Goal: Transaction & Acquisition: Purchase product/service

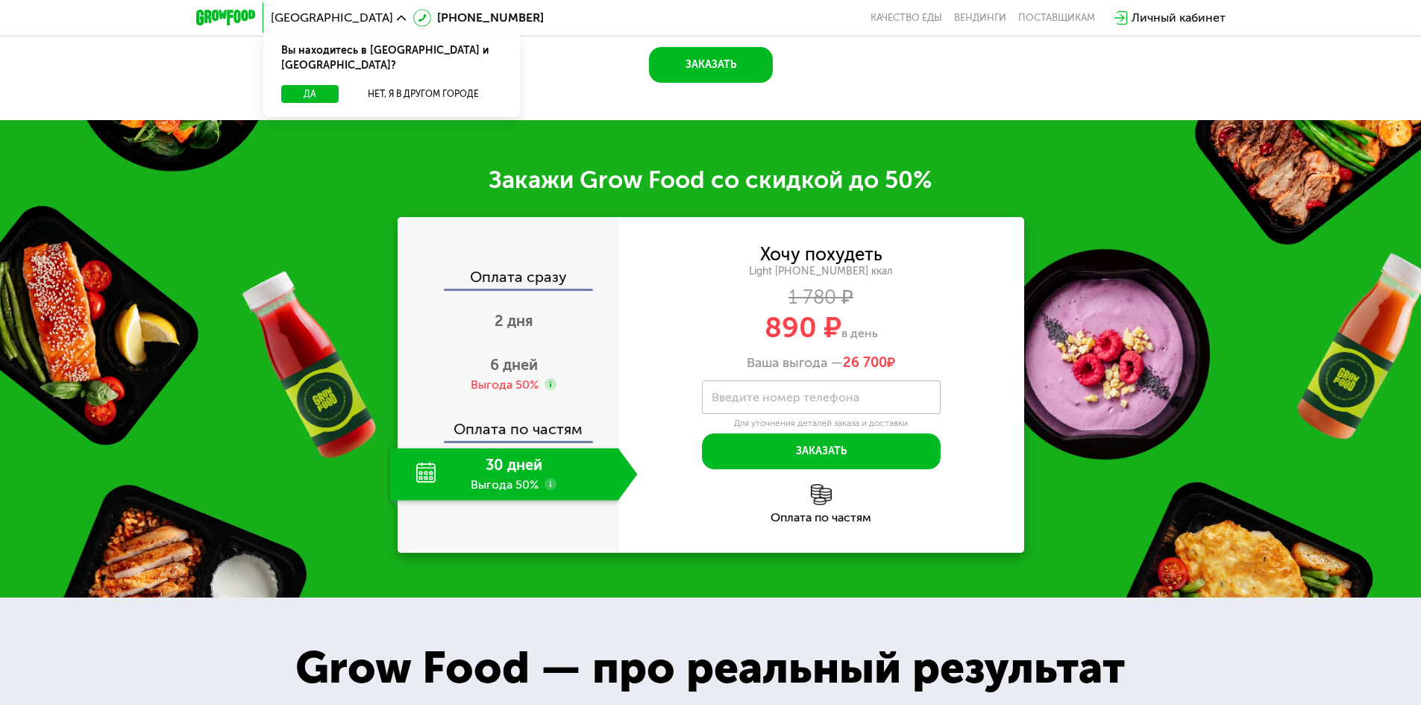
scroll to position [1865, 0]
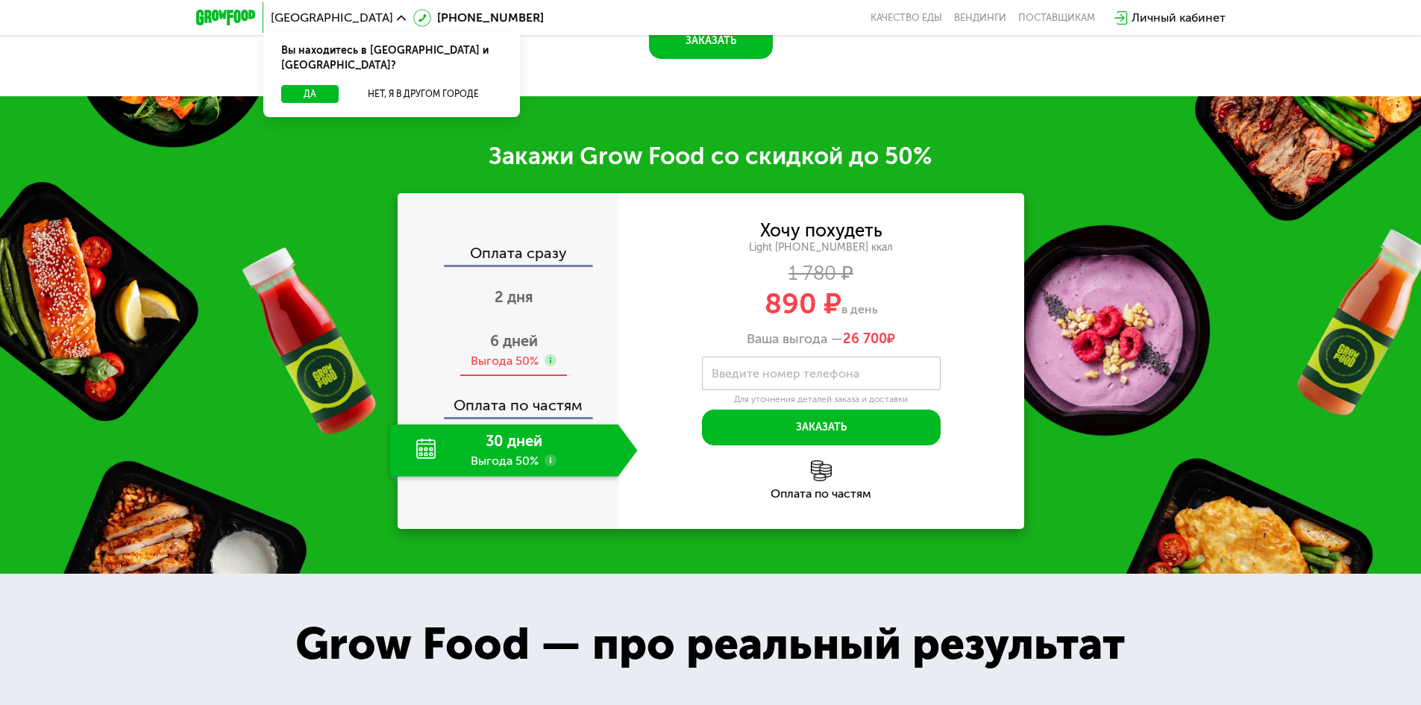
click at [556, 377] on div "6 дней Выгода 50%" at bounding box center [514, 351] width 248 height 52
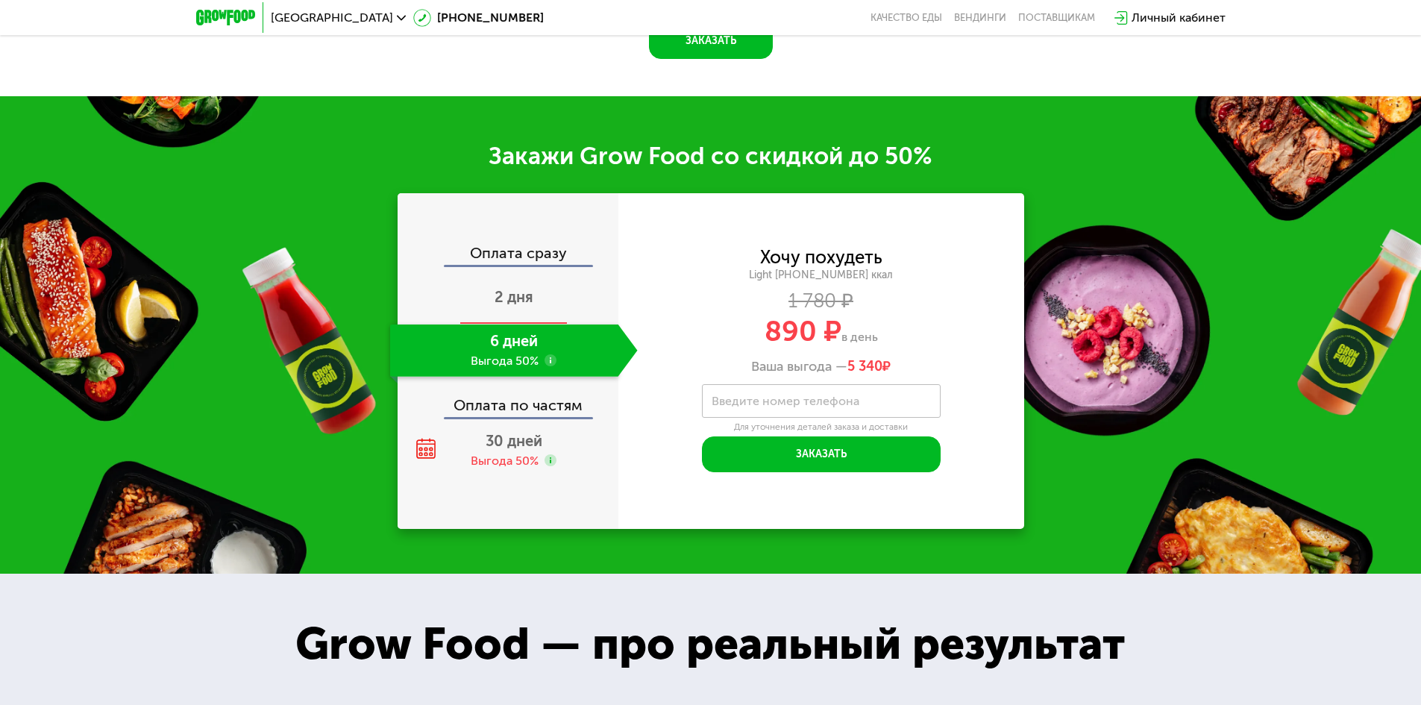
click at [539, 325] on div "2 дня" at bounding box center [514, 298] width 248 height 52
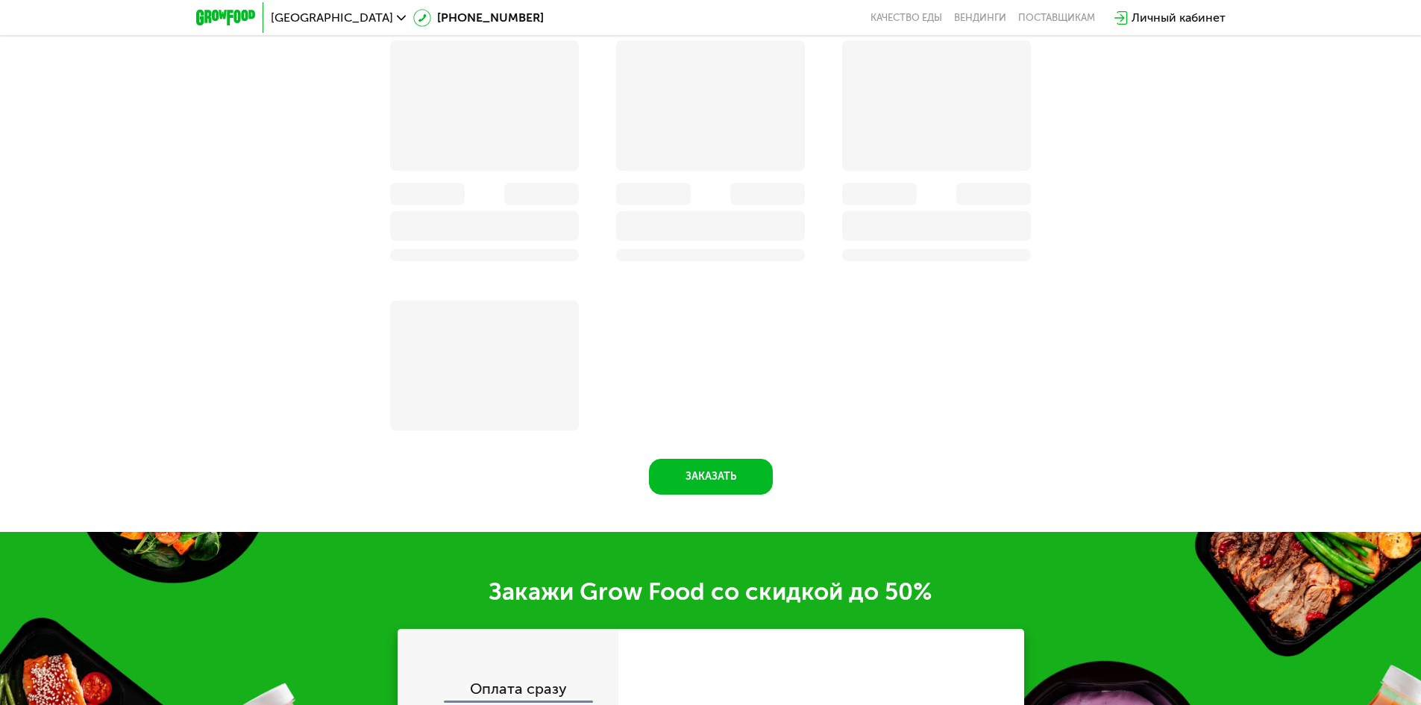
scroll to position [2187, 0]
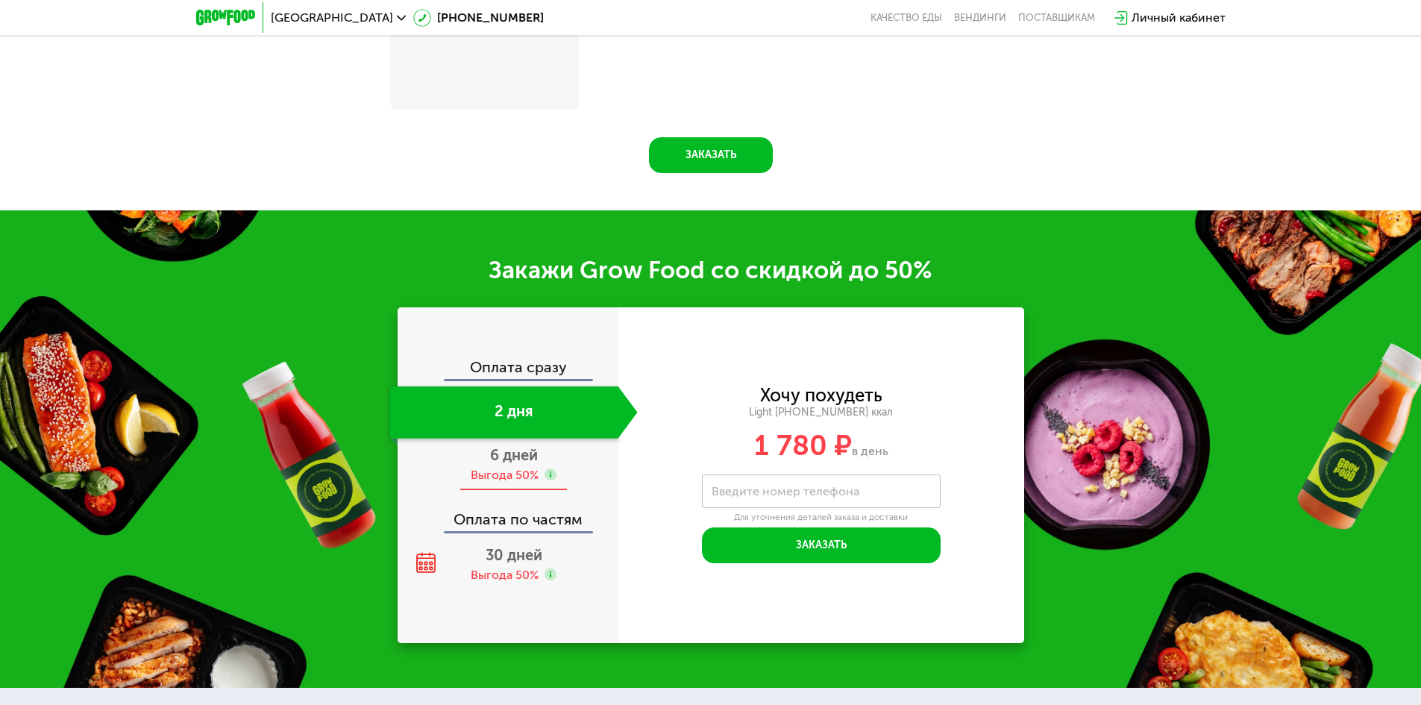
click at [533, 464] on span "6 дней" at bounding box center [514, 455] width 48 height 18
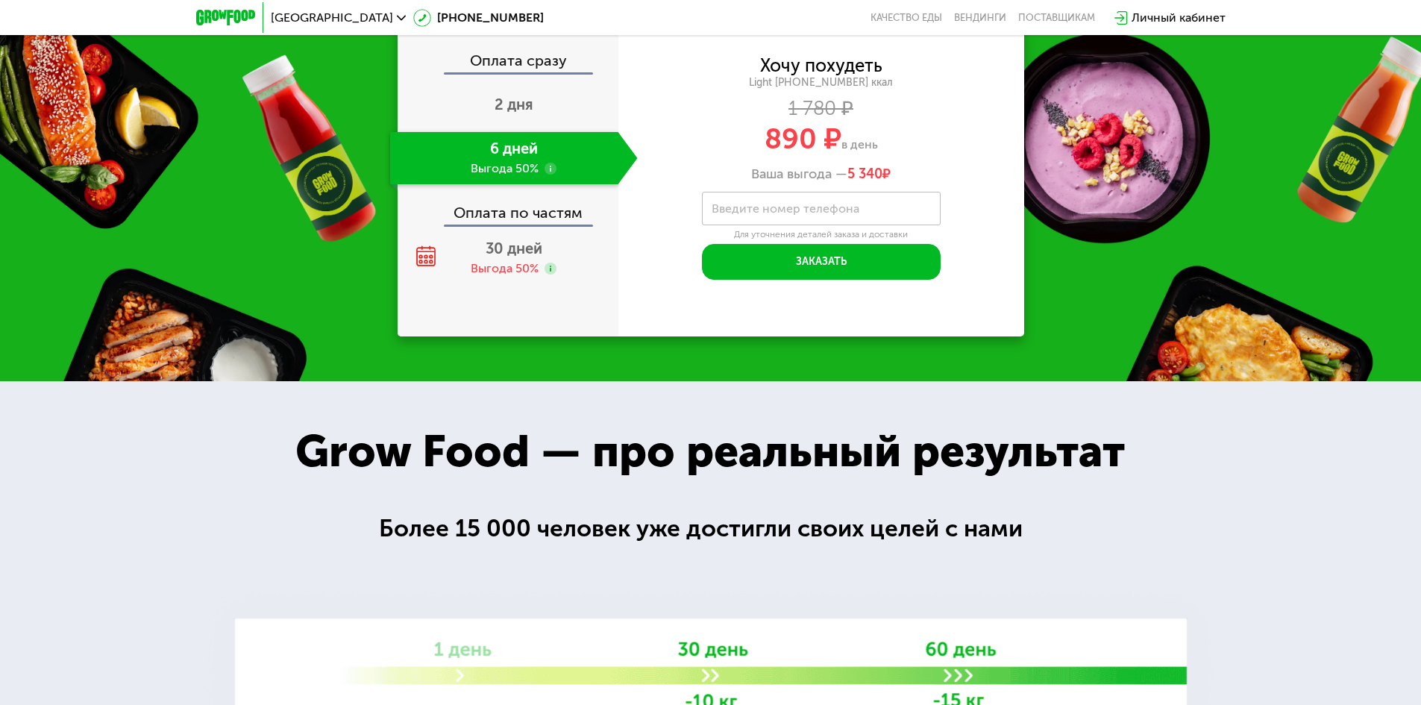
scroll to position [1865, 0]
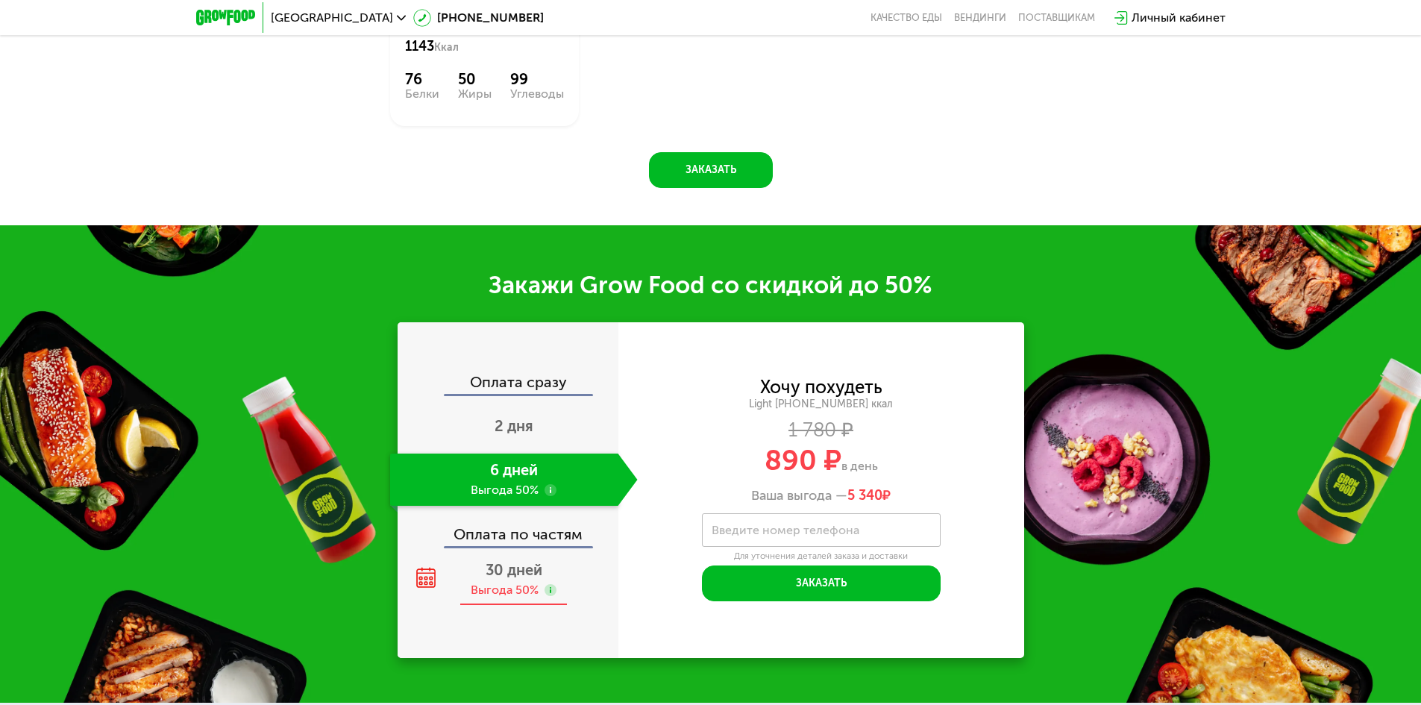
click at [537, 561] on span "30 дней" at bounding box center [514, 570] width 57 height 18
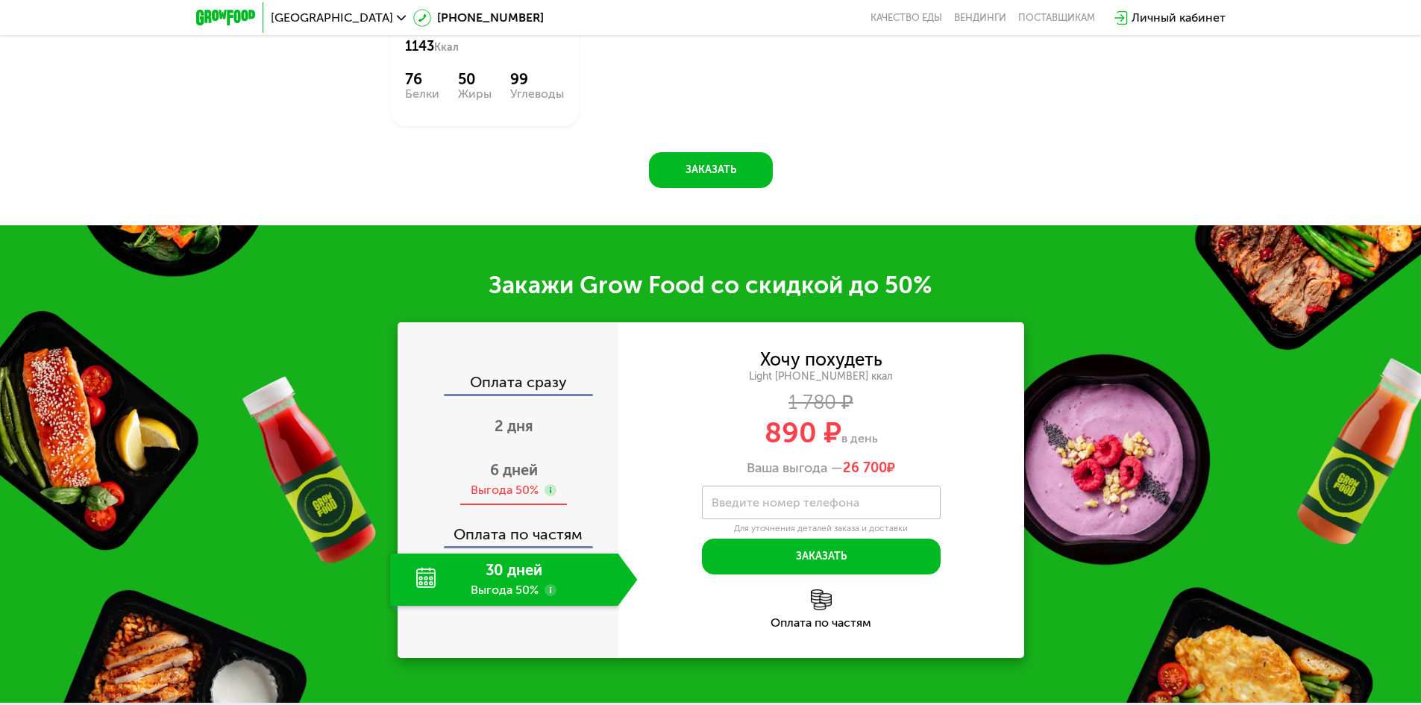
click at [557, 454] on div "6 дней Выгода 50%" at bounding box center [514, 480] width 248 height 52
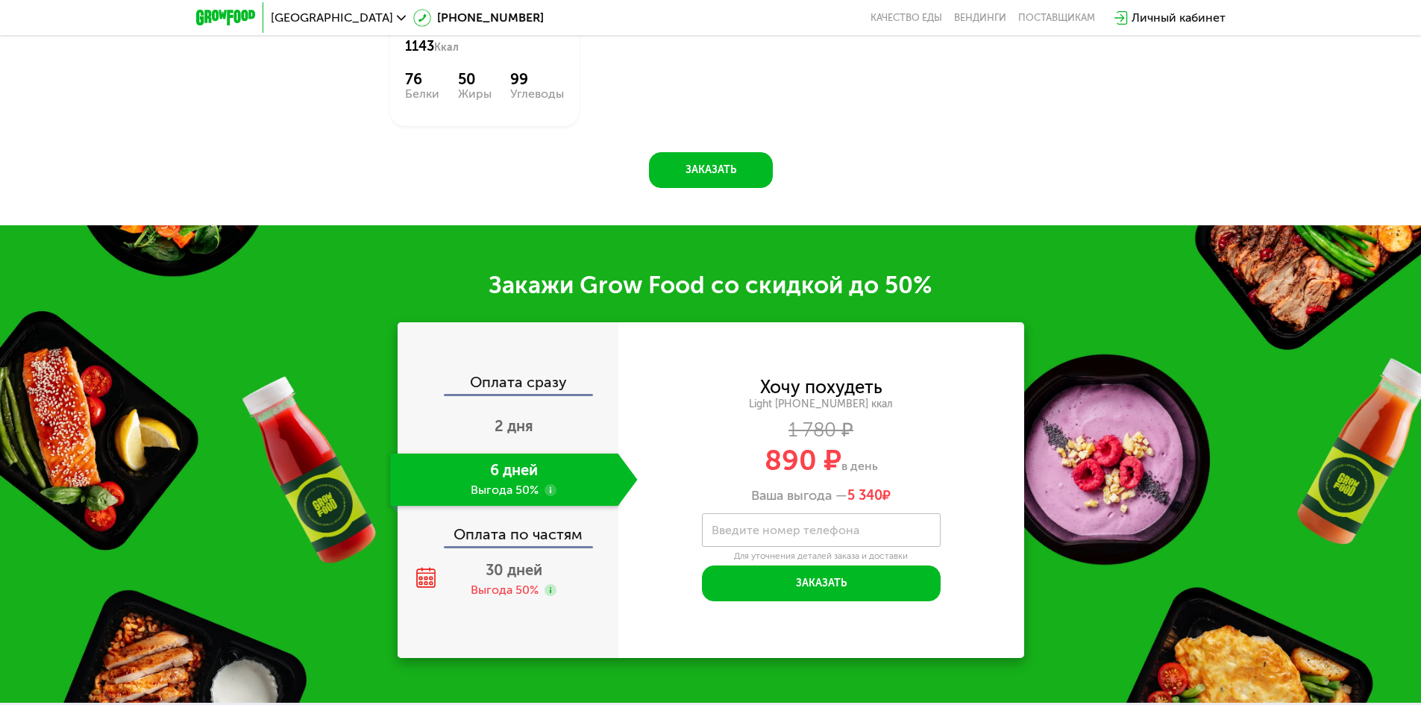
drag, startPoint x: 549, startPoint y: 407, endPoint x: 542, endPoint y: 476, distance: 69.0
click at [547, 407] on div "2 дня" at bounding box center [514, 427] width 248 height 52
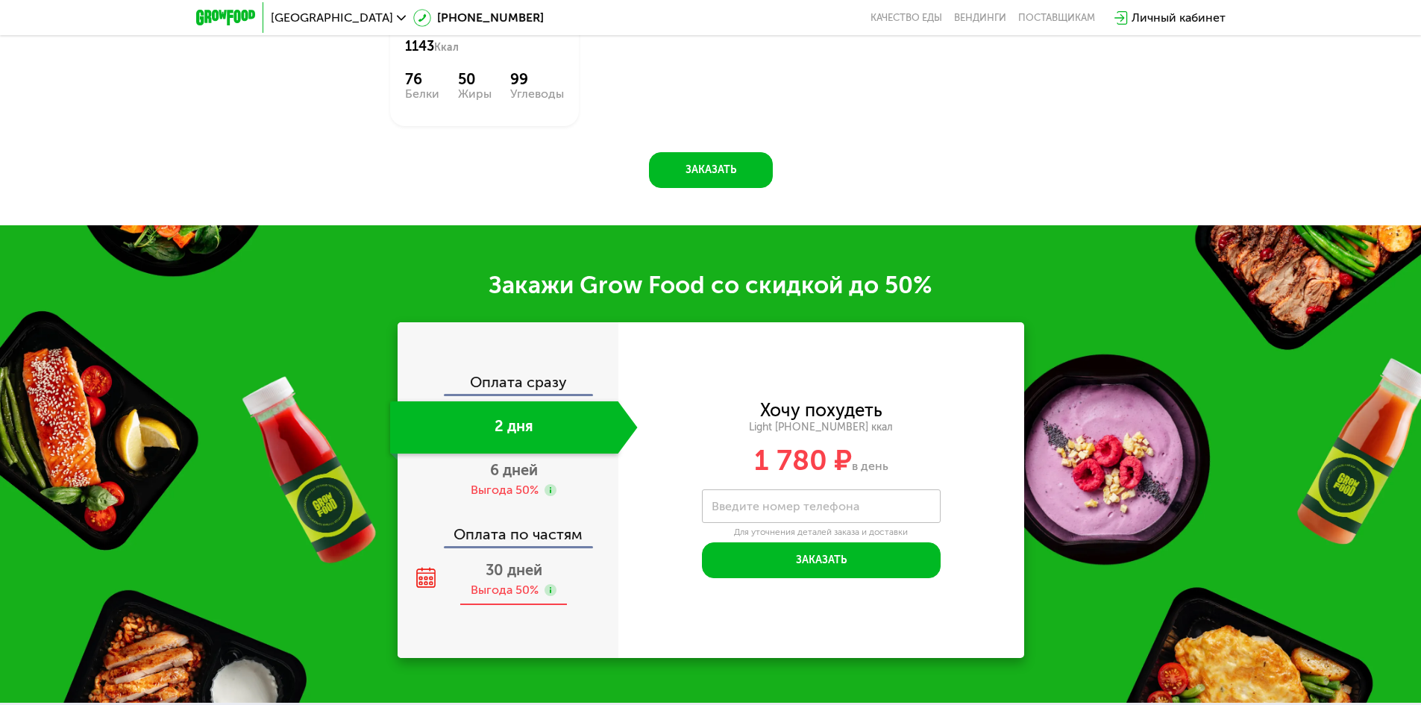
click at [544, 563] on div "30 дней Выгода 50%" at bounding box center [514, 580] width 248 height 52
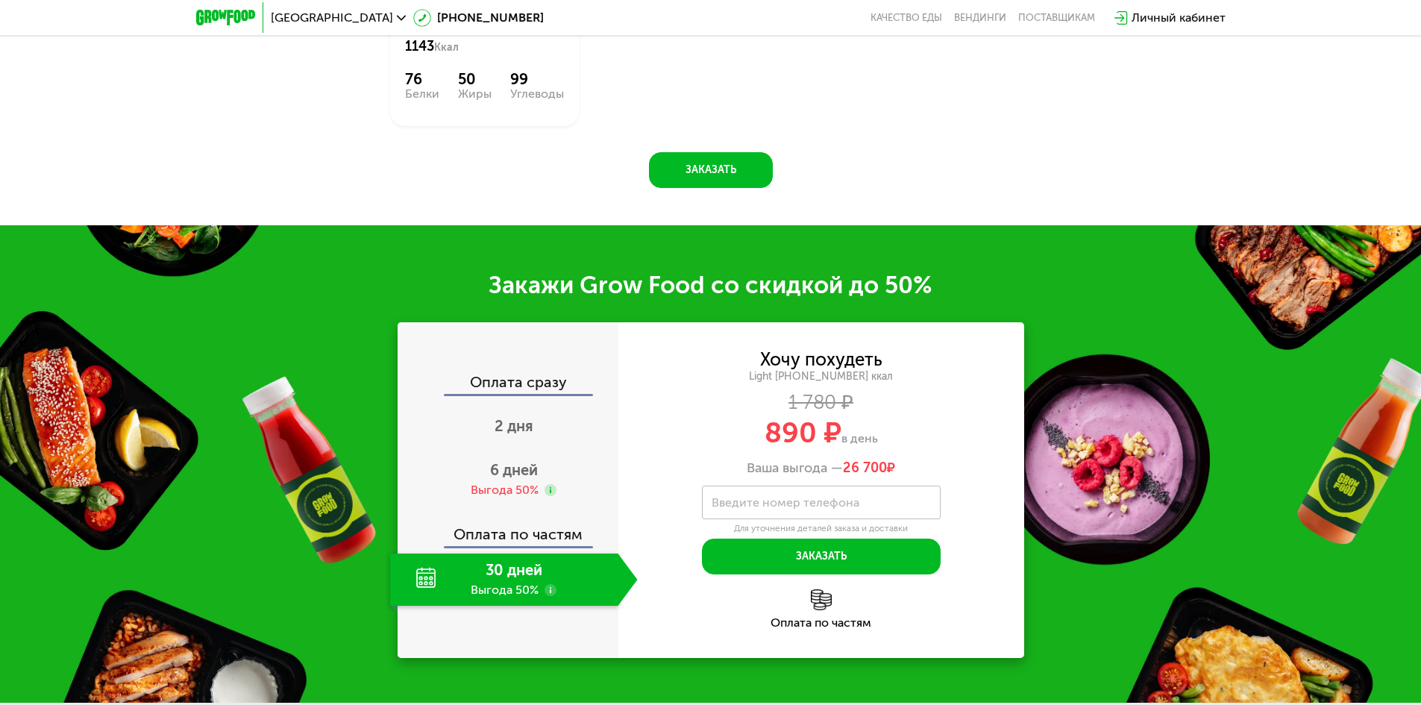
click at [537, 554] on div "30 дней Выгода 50%" at bounding box center [504, 580] width 228 height 52
